Goal: Book appointment/travel/reservation

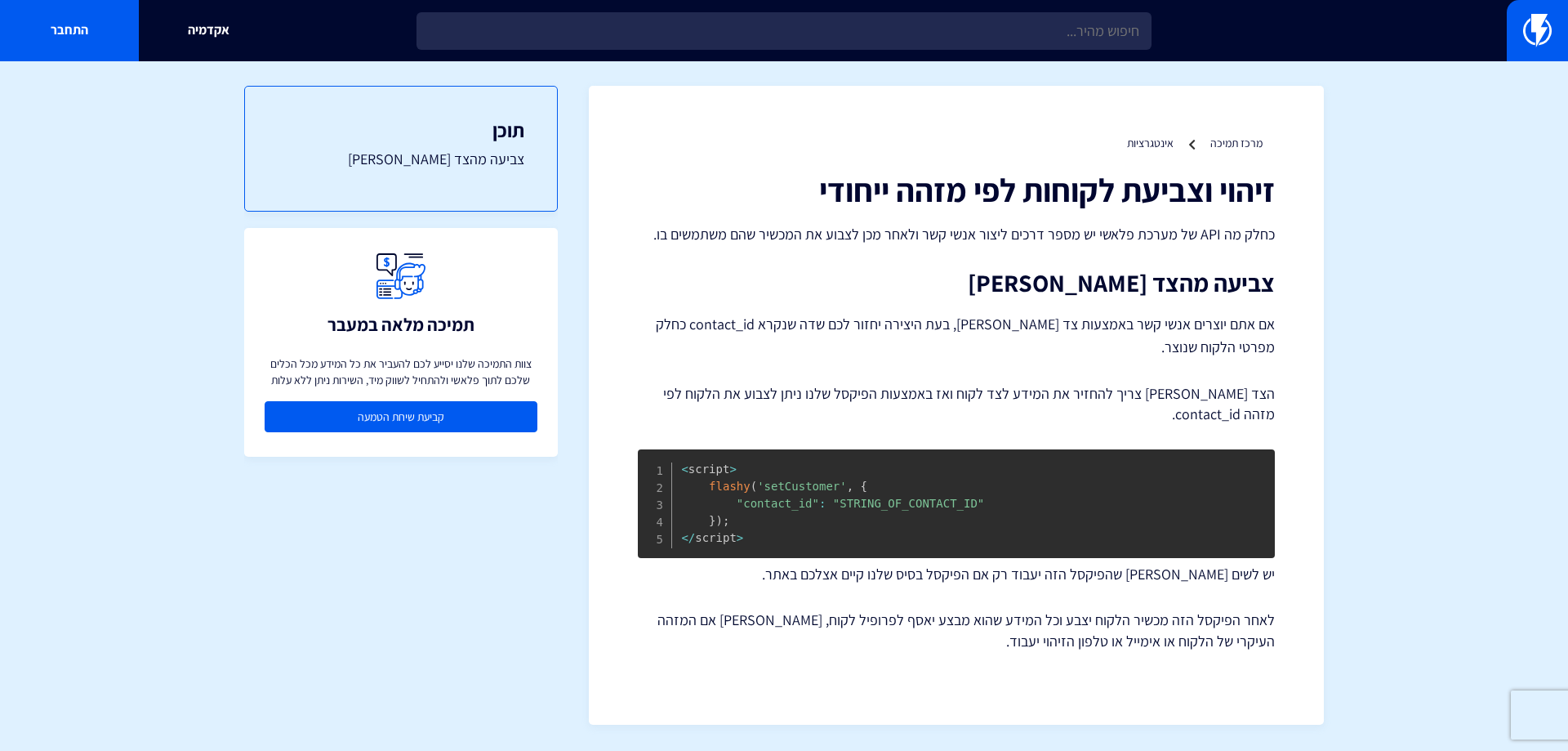
click at [375, 419] on link "קביעת שיחת הטמעה" at bounding box center [401, 416] width 273 height 31
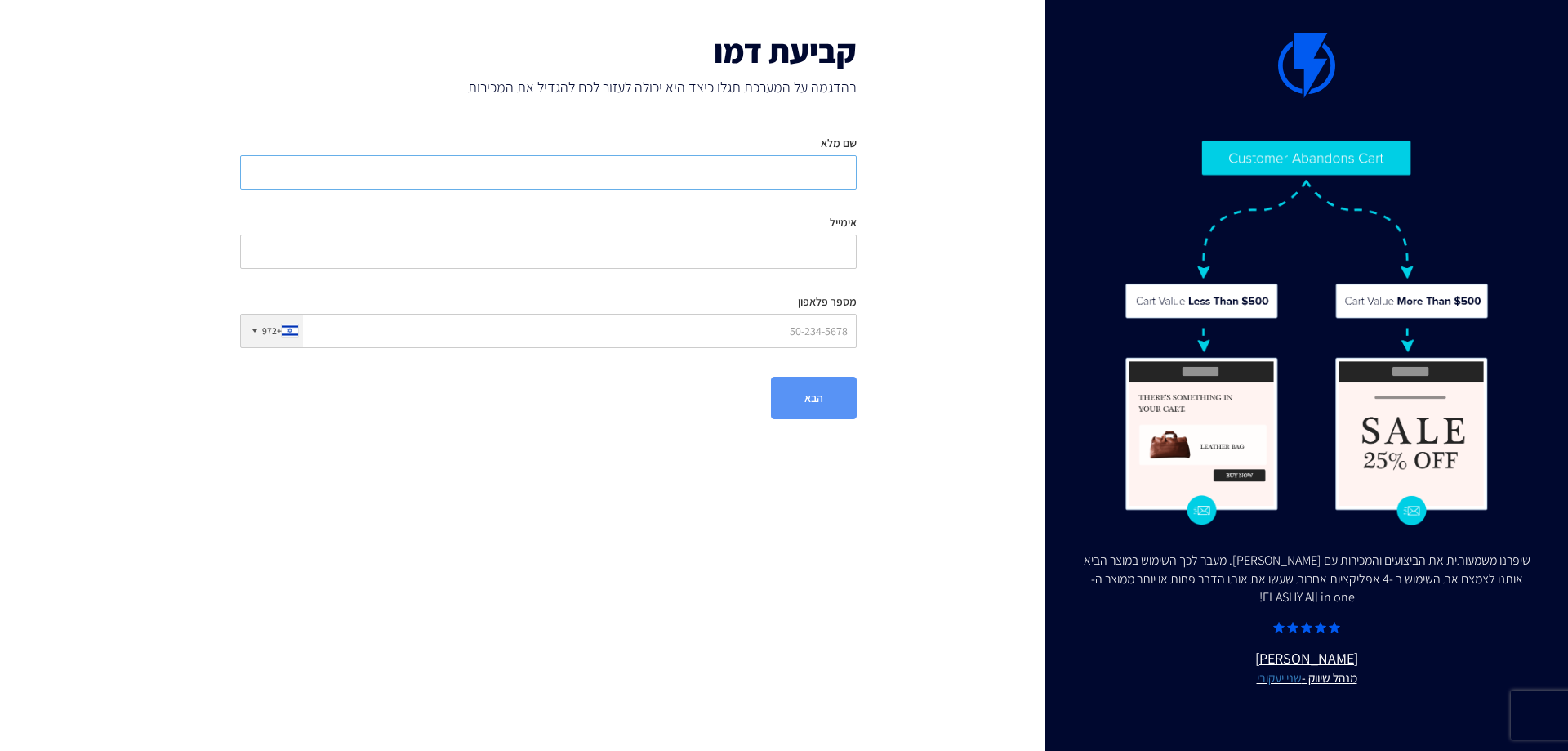
click at [810, 166] on input "שם מלא" at bounding box center [548, 173] width 617 height 34
type input "נאדר חדיד"
click at [813, 248] on input "אימייל" at bounding box center [548, 251] width 617 height 34
type input "h"
click at [832, 248] on input "[EMAIL_ADDRESS][DOMAIN_NAME]" at bounding box center [548, 251] width 617 height 34
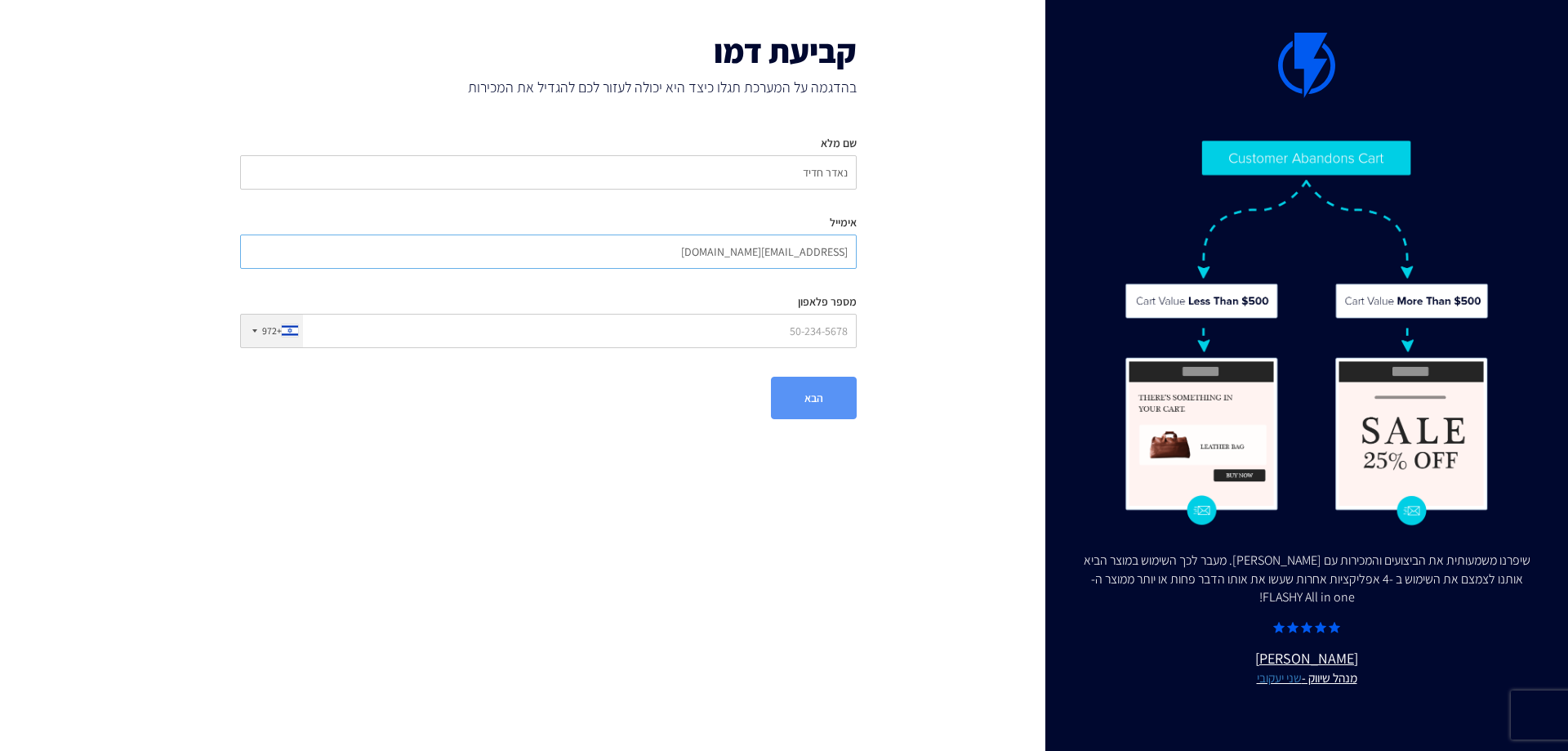
type input "[EMAIL_ADDRESS][DOMAIN_NAME]"
click at [830, 340] on input "מספר פלאפון" at bounding box center [548, 331] width 617 height 34
type input "0"
type input "506486478"
click at [827, 381] on button "הבא" at bounding box center [813, 397] width 85 height 43
